Goal: Download file/media

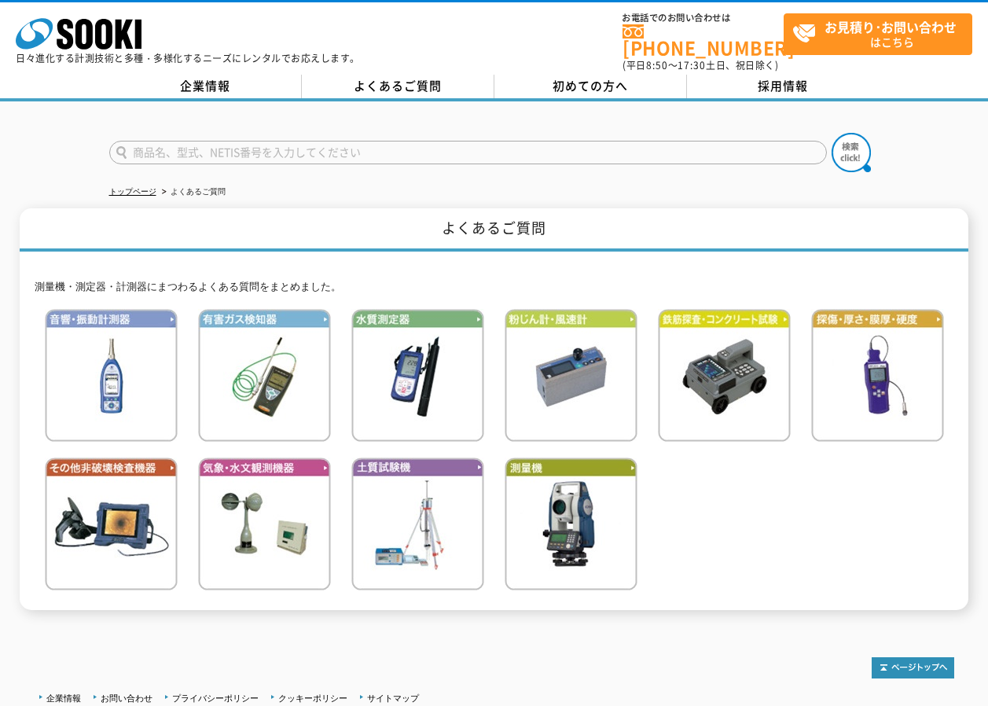
click at [41, 63] on p "日々進化する計測技術と多種・多様化するニーズにレンタルでお応えします。" at bounding box center [188, 57] width 344 height 9
drag, startPoint x: 41, startPoint y: 63, endPoint x: 127, endPoint y: 42, distance: 88.2
click at [127, 42] on polygon at bounding box center [125, 34] width 18 height 29
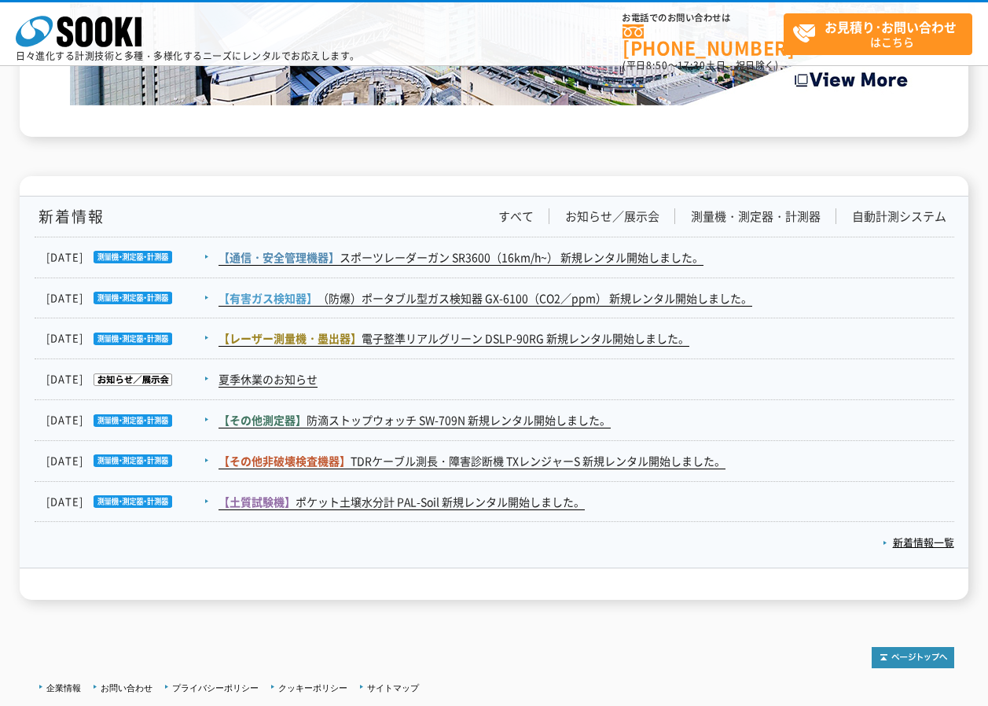
scroll to position [2554, 0]
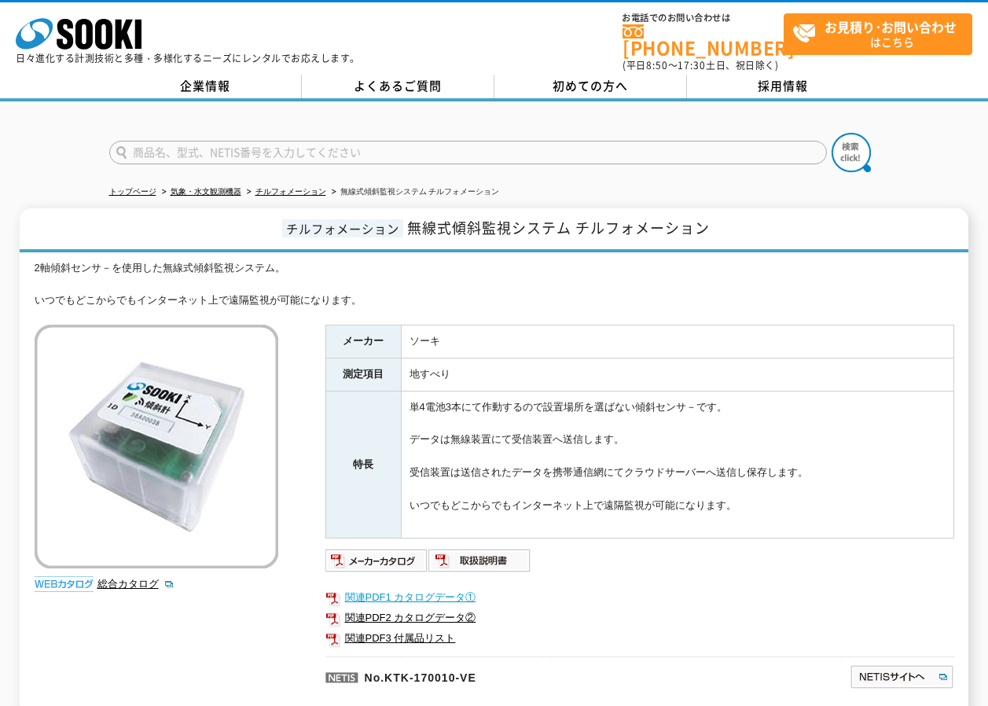
click at [437, 587] on link "関連PDF1 カタログデータ①" at bounding box center [639, 597] width 629 height 20
click at [428, 628] on link "関連PDF3 付属品リスト" at bounding box center [639, 638] width 629 height 20
click at [387, 557] on img at bounding box center [376, 560] width 103 height 25
